Goal: Task Accomplishment & Management: Use online tool/utility

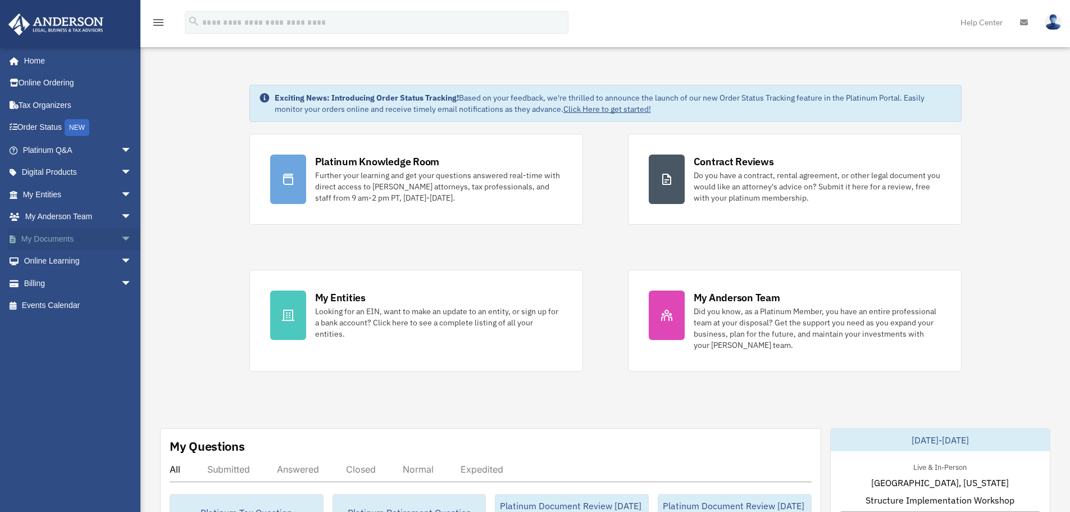
click at [121, 240] on span "arrow_drop_down" at bounding box center [132, 238] width 22 height 23
click at [58, 262] on link "Box" at bounding box center [82, 261] width 133 height 22
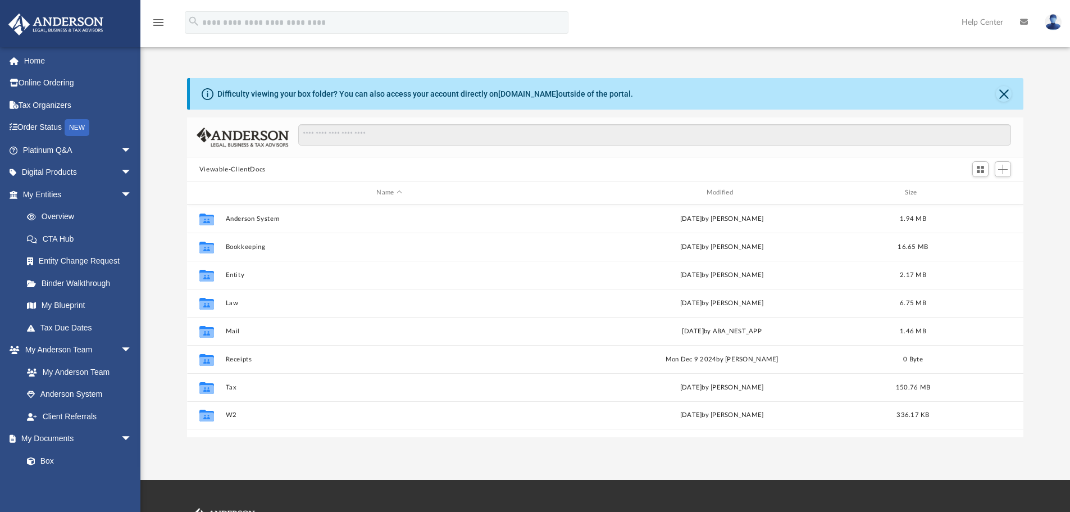
scroll to position [247, 828]
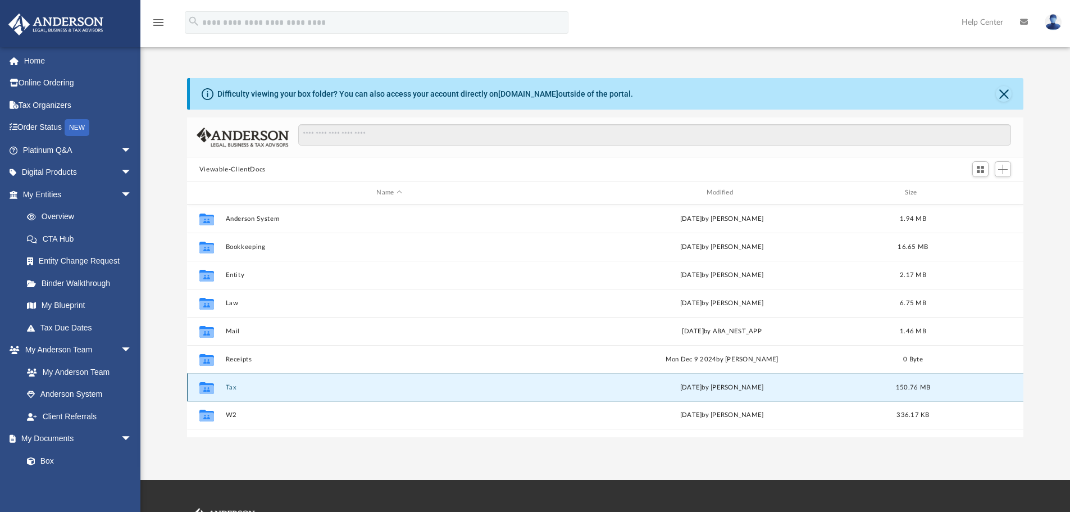
click at [233, 388] on button "Tax" at bounding box center [388, 387] width 327 height 7
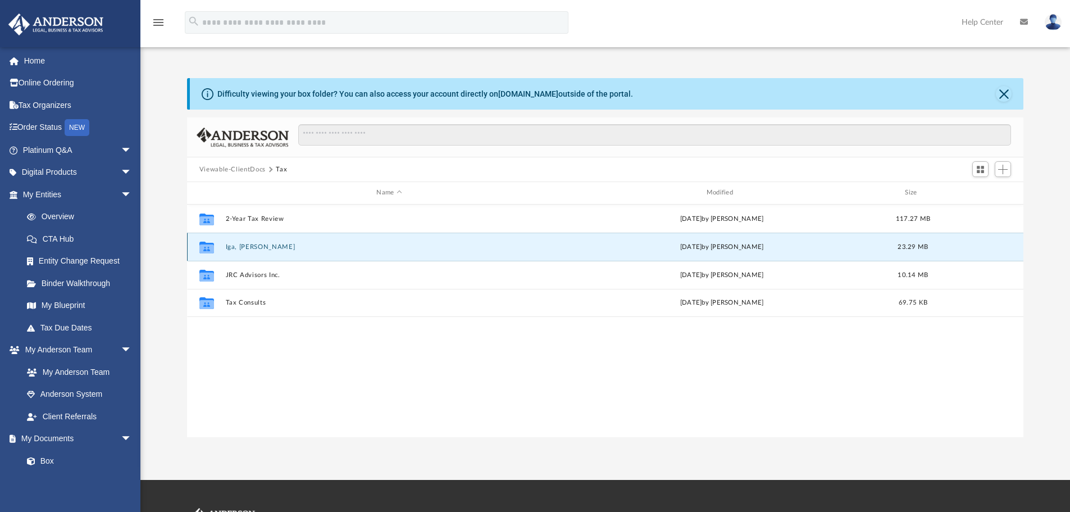
click at [258, 248] on button "Iga, Takenori" at bounding box center [388, 246] width 327 height 7
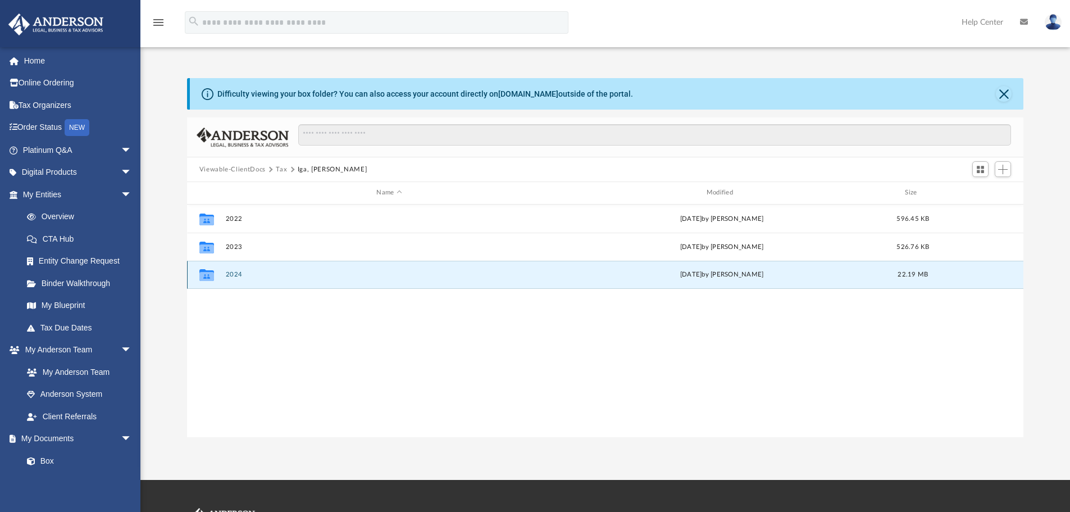
click at [233, 275] on button "2024" at bounding box center [388, 274] width 327 height 7
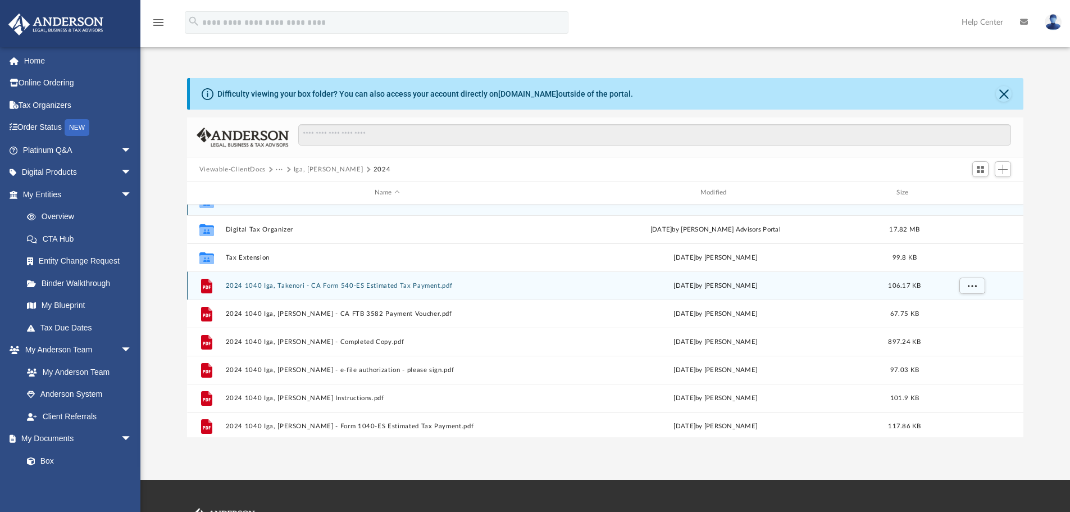
scroll to position [48, 0]
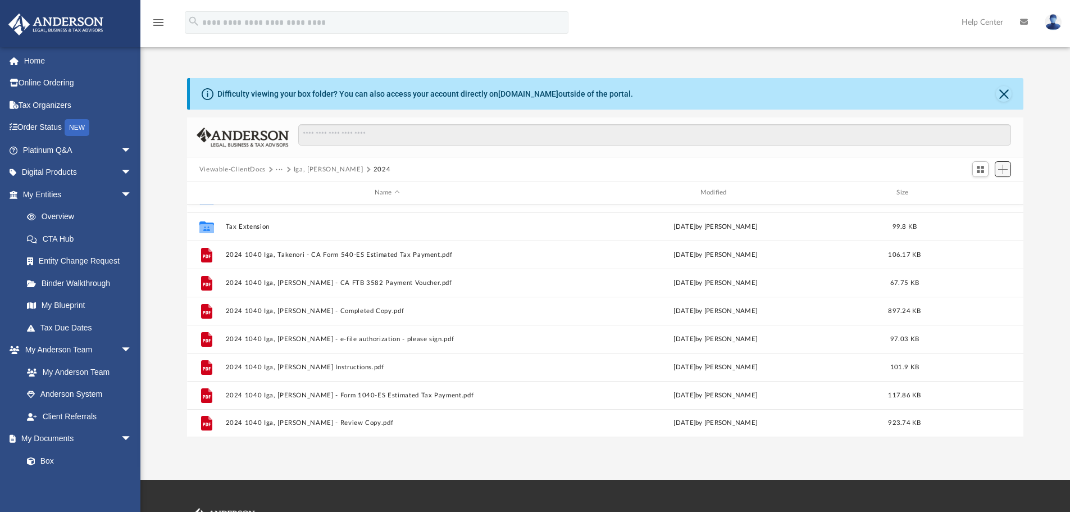
click at [1004, 165] on span "Add" at bounding box center [1003, 170] width 10 height 10
click at [987, 192] on li "Upload" at bounding box center [987, 192] width 36 height 12
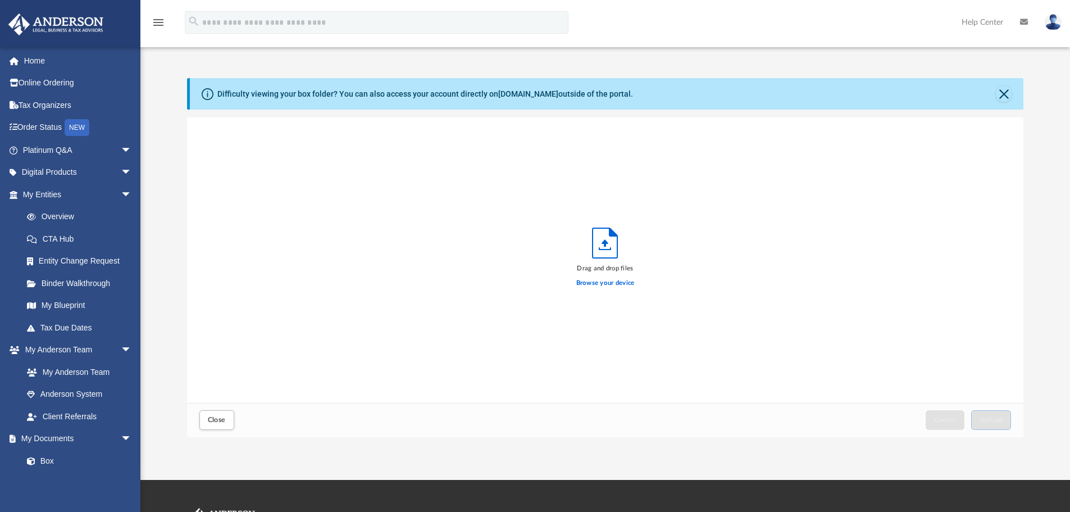
scroll to position [276, 828]
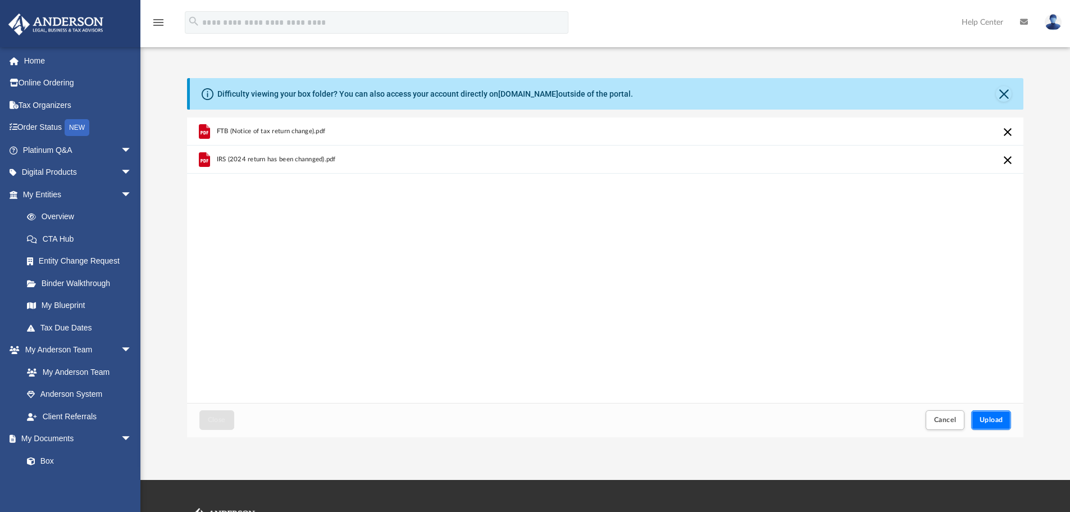
click at [993, 427] on button "Upload" at bounding box center [991, 420] width 40 height 20
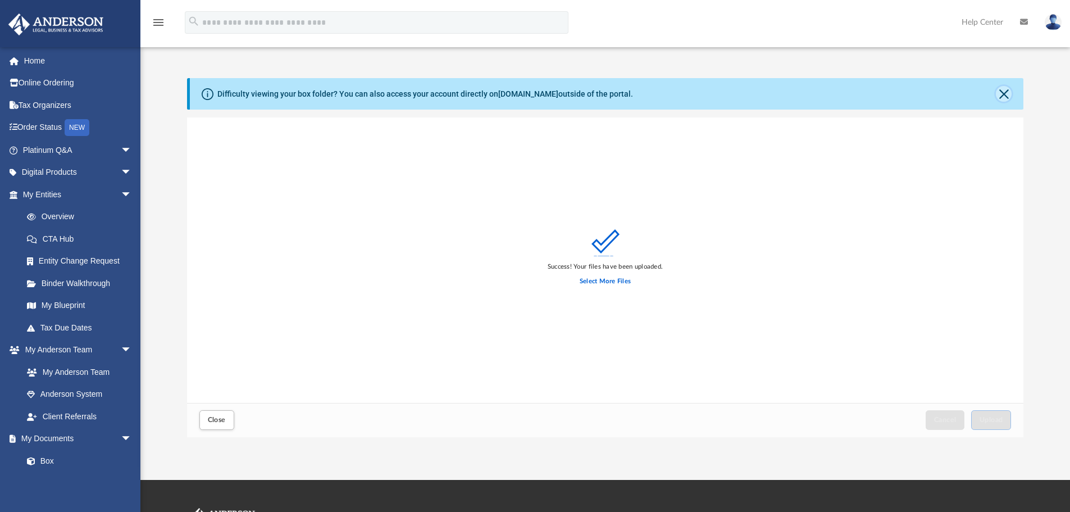
click at [1003, 94] on button "Close" at bounding box center [1004, 94] width 16 height 16
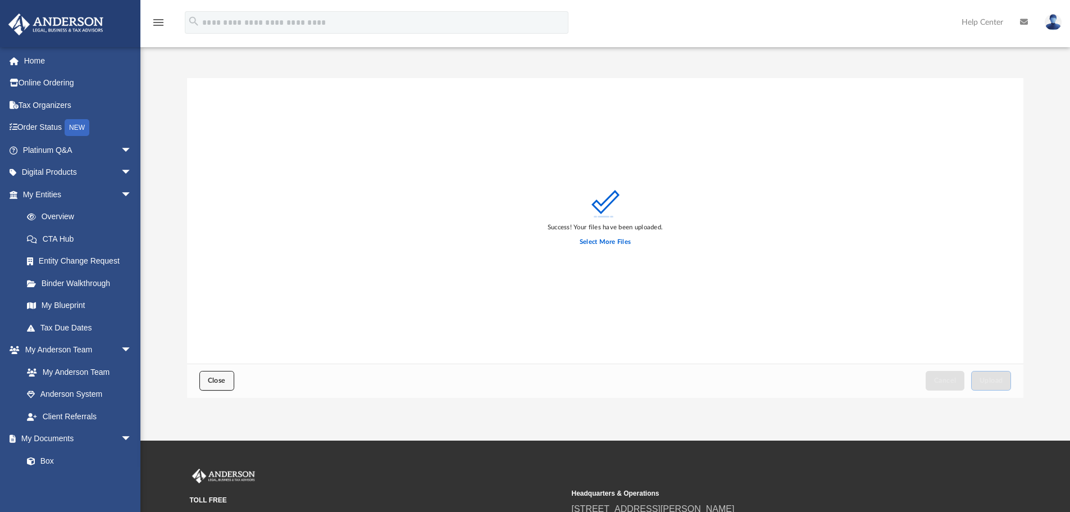
click at [224, 382] on span "Close" at bounding box center [217, 380] width 18 height 7
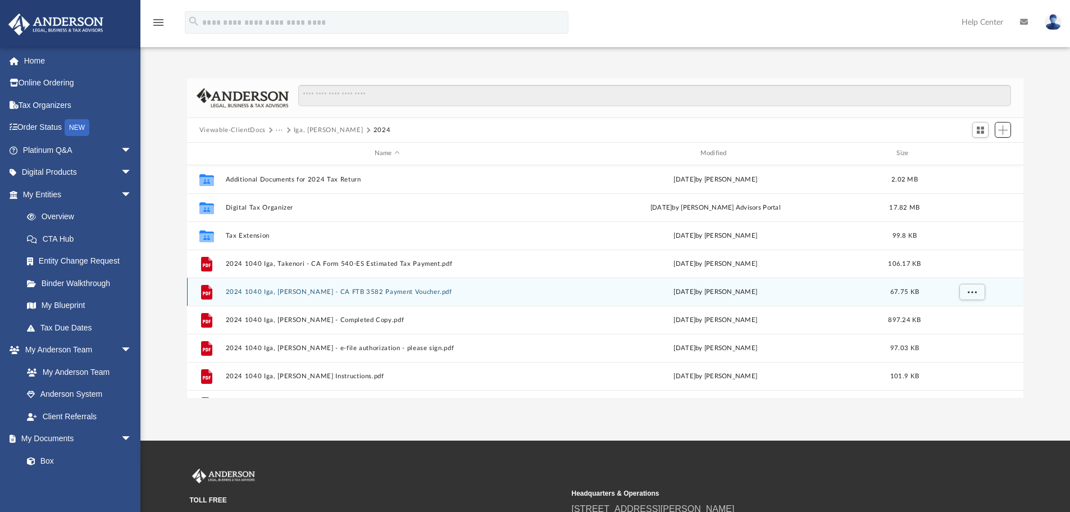
scroll to position [104, 0]
